Goal: Task Accomplishment & Management: Manage account settings

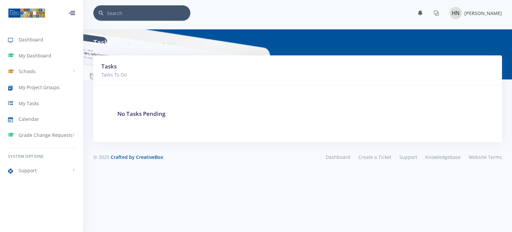
scroll to position [5, 5]
click at [72, 15] on div at bounding box center [72, 13] width 6 height 4
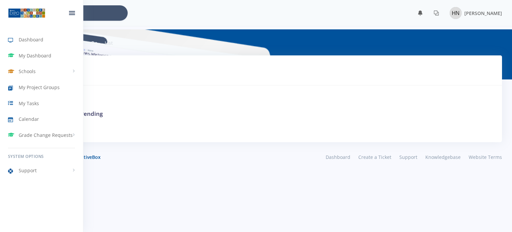
click at [72, 16] on div at bounding box center [72, 13] width 22 height 20
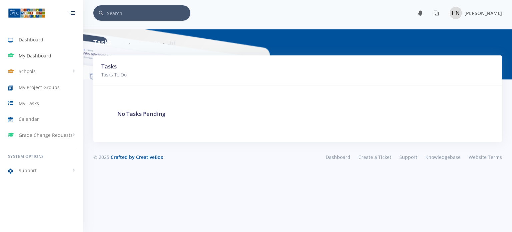
click at [32, 50] on link "My Dashboard" at bounding box center [41, 55] width 83 height 15
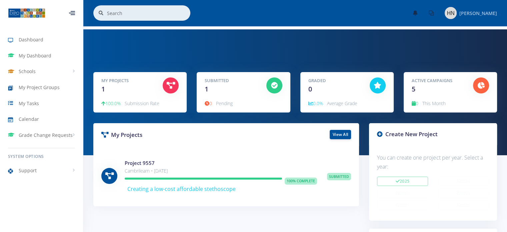
click at [459, 13] on div "[PERSON_NAME]" at bounding box center [471, 13] width 52 height 12
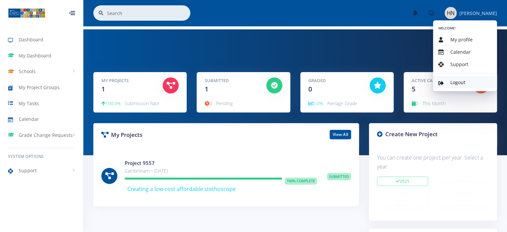
click at [451, 80] on span "Logout" at bounding box center [458, 82] width 15 height 6
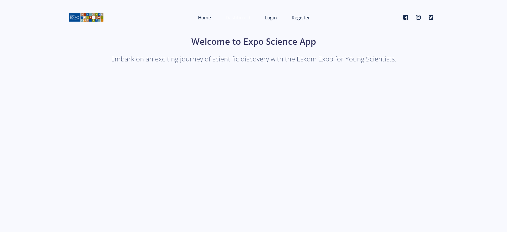
click at [239, 22] on link "Dashboard" at bounding box center [237, 18] width 37 height 18
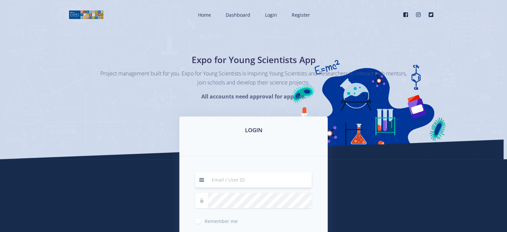
type input "hannah.telita@gmail.com"
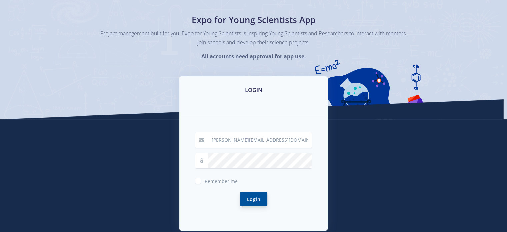
click at [255, 200] on button "Login" at bounding box center [253, 199] width 27 height 14
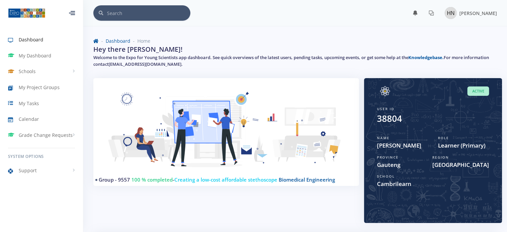
scroll to position [5, 5]
